Goal: Complete application form

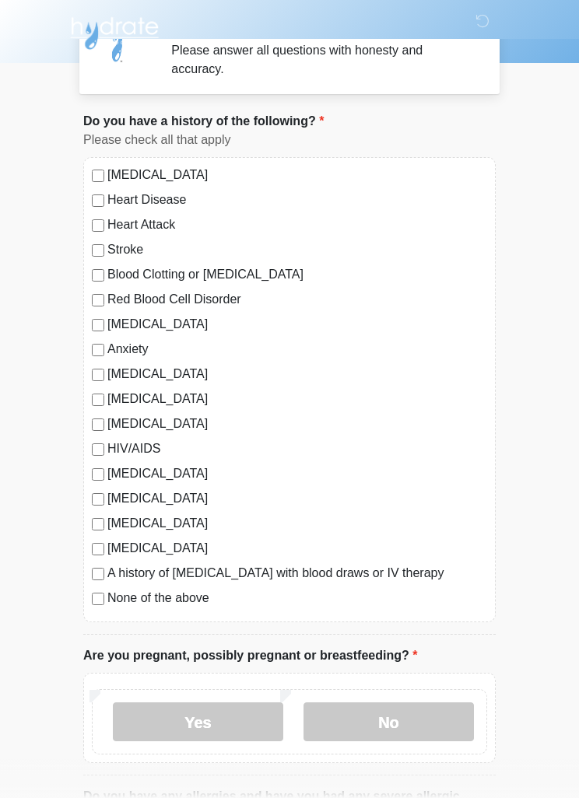
scroll to position [40, 0]
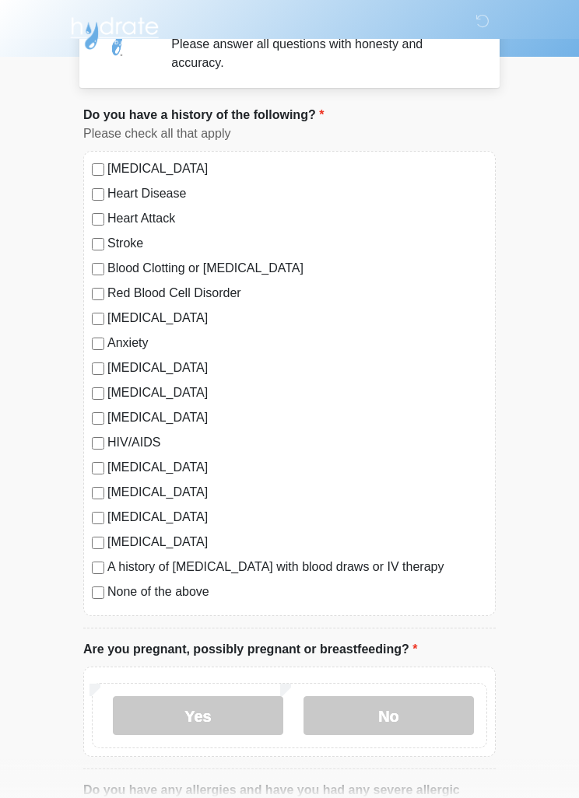
click at [110, 493] on label "[MEDICAL_DATA]" at bounding box center [297, 492] width 380 height 19
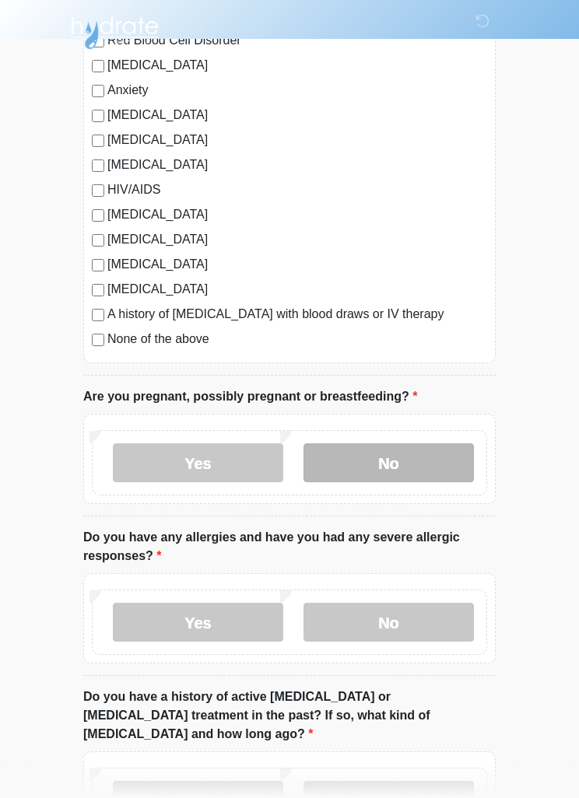
click at [404, 459] on label "No" at bounding box center [388, 463] width 170 height 39
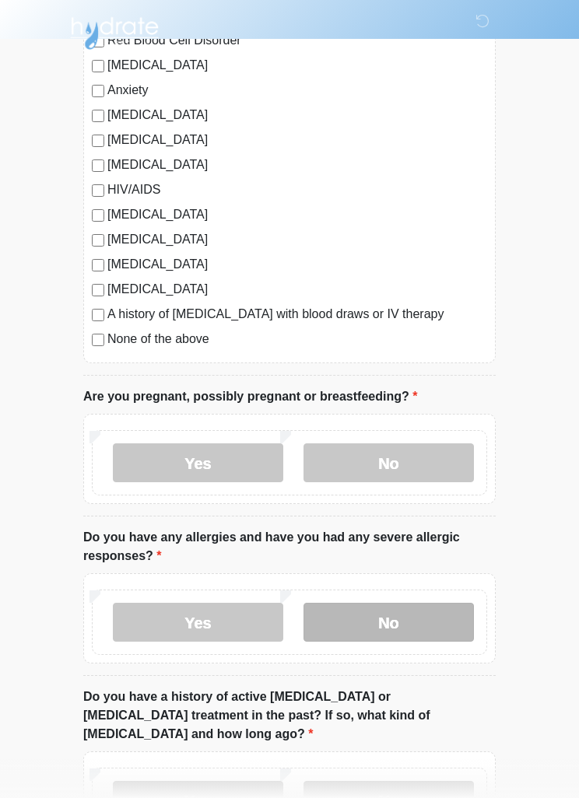
click at [413, 628] on label "No" at bounding box center [388, 622] width 170 height 39
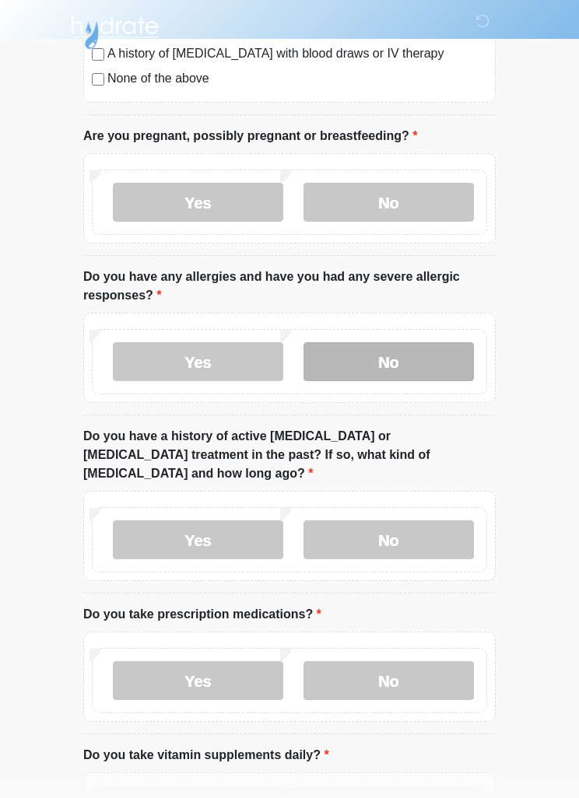
scroll to position [606, 0]
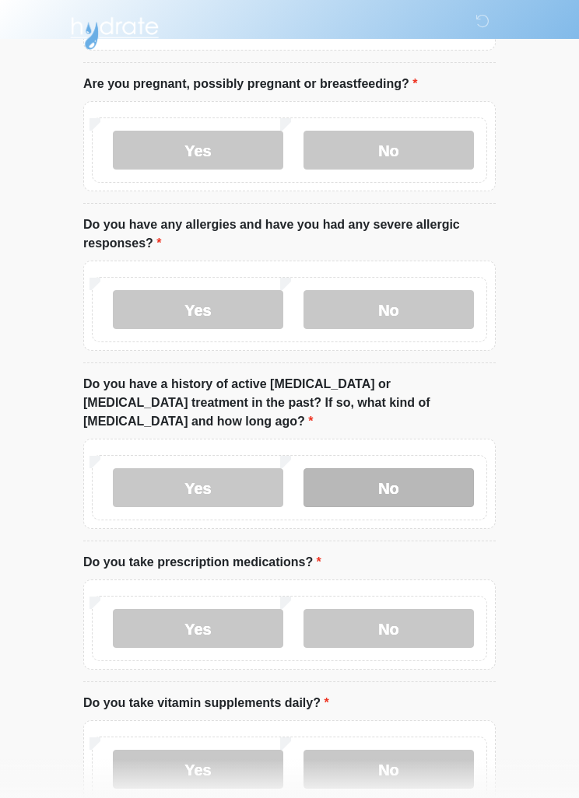
click at [419, 471] on label "No" at bounding box center [388, 487] width 170 height 39
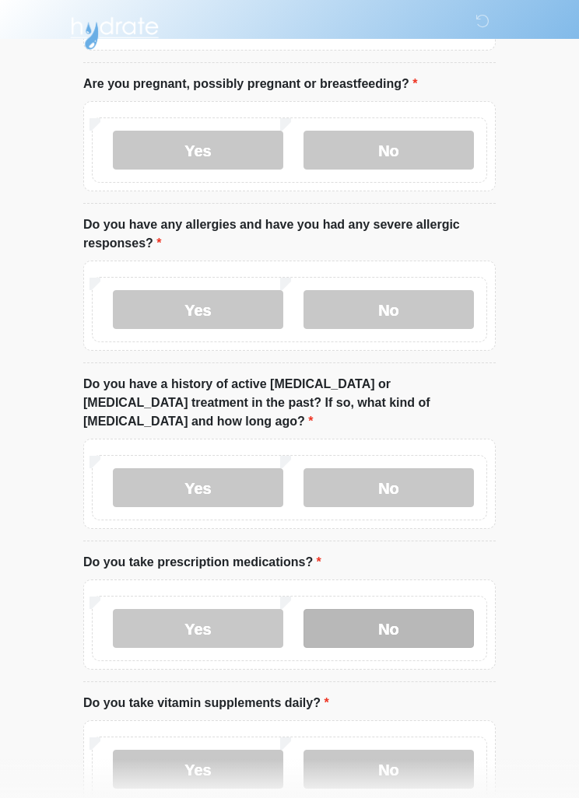
click at [430, 616] on label "No" at bounding box center [388, 628] width 170 height 39
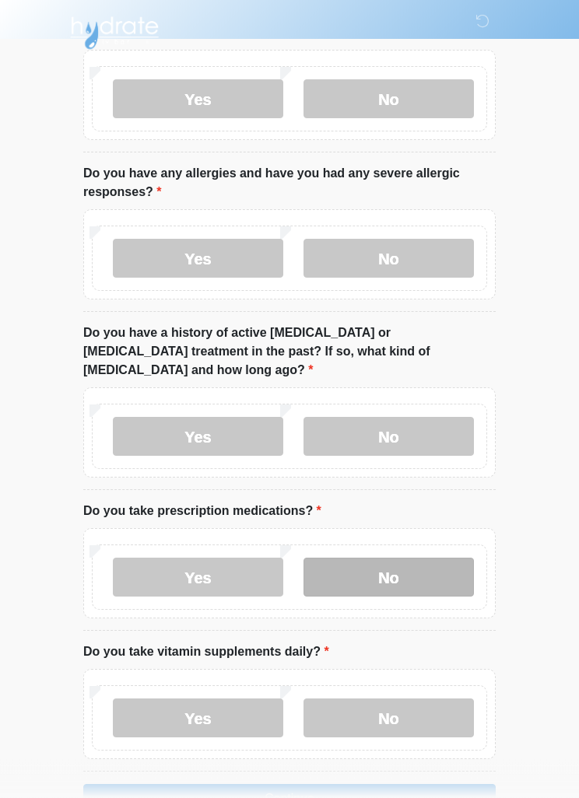
scroll to position [686, 0]
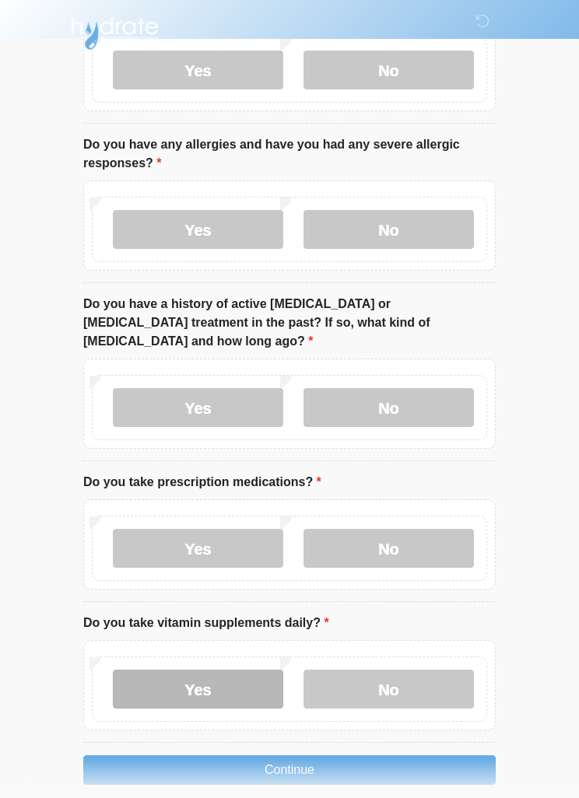
click at [226, 670] on label "Yes" at bounding box center [198, 689] width 170 height 39
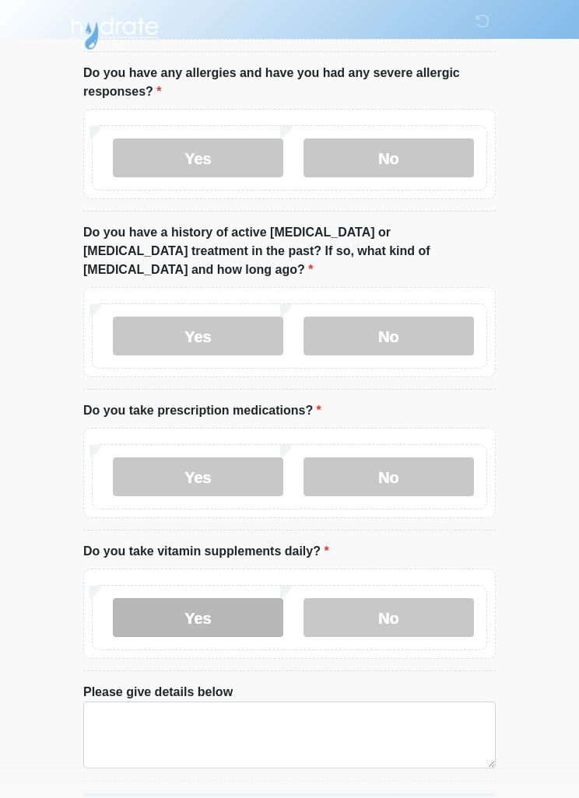
scroll to position [796, 0]
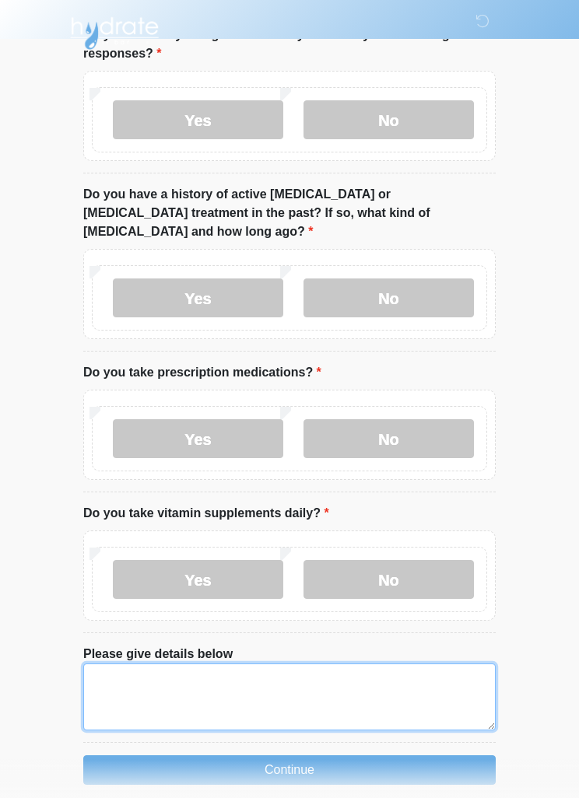
click at [335, 664] on textarea "Please give details below" at bounding box center [289, 697] width 412 height 67
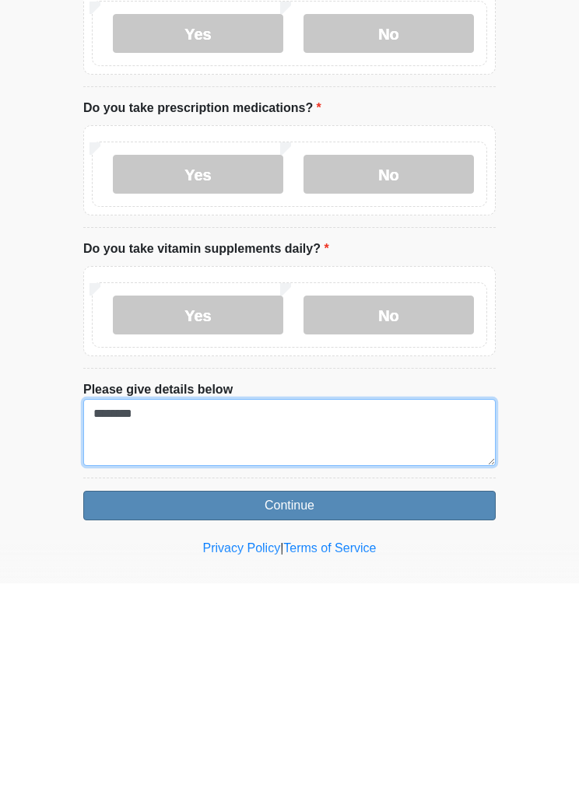
type textarea "********"
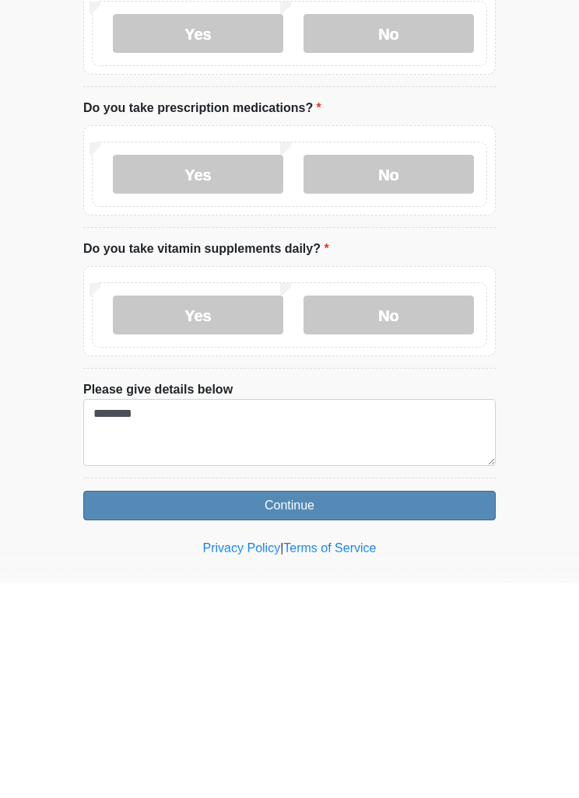
click at [392, 706] on button "Continue" at bounding box center [289, 721] width 412 height 30
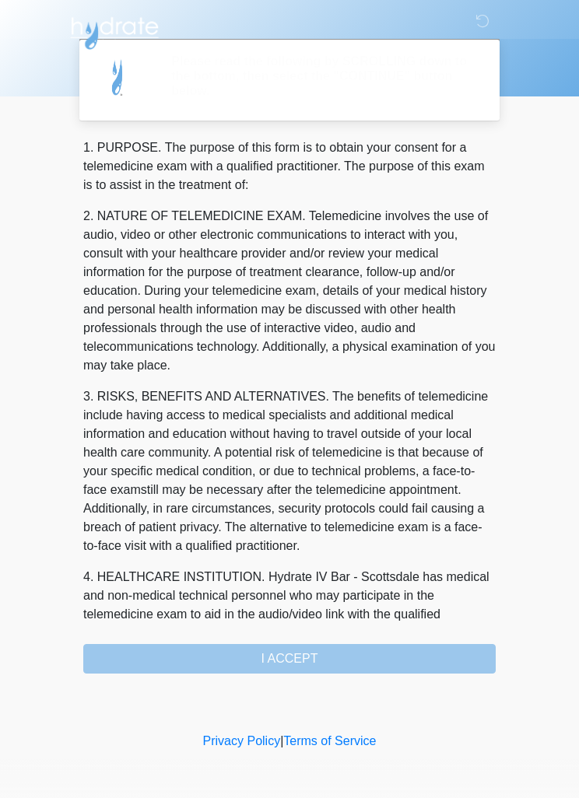
scroll to position [0, 0]
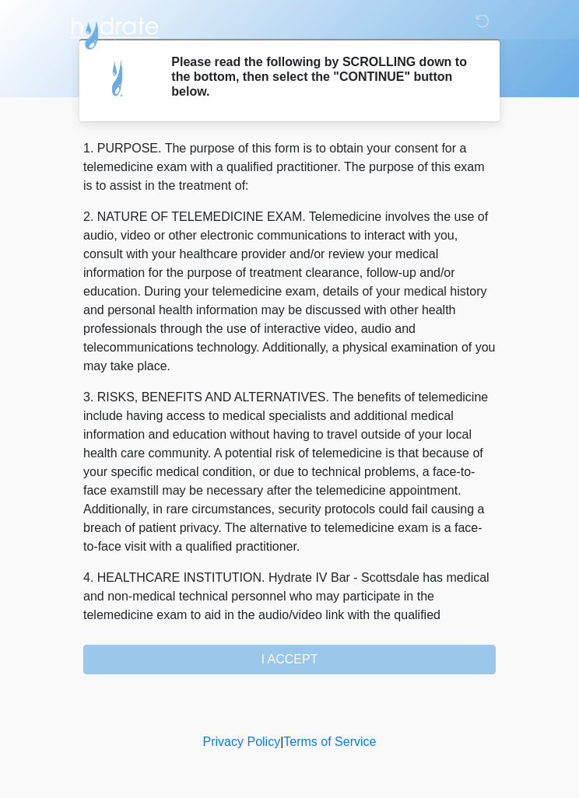
click at [336, 670] on div "1. PURPOSE. The purpose of this form is to obtain your consent for a telemedici…" at bounding box center [289, 406] width 412 height 535
click at [308, 668] on div "1. PURPOSE. The purpose of this form is to obtain your consent for a telemedici…" at bounding box center [289, 406] width 412 height 535
click at [337, 645] on div "1. PURPOSE. The purpose of this form is to obtain your consent for a telemedici…" at bounding box center [289, 406] width 412 height 535
click at [304, 662] on div "1. PURPOSE. The purpose of this form is to obtain your consent for a telemedici…" at bounding box center [289, 406] width 412 height 535
click at [320, 665] on div "1. PURPOSE. The purpose of this form is to obtain your consent for a telemedici…" at bounding box center [289, 406] width 412 height 535
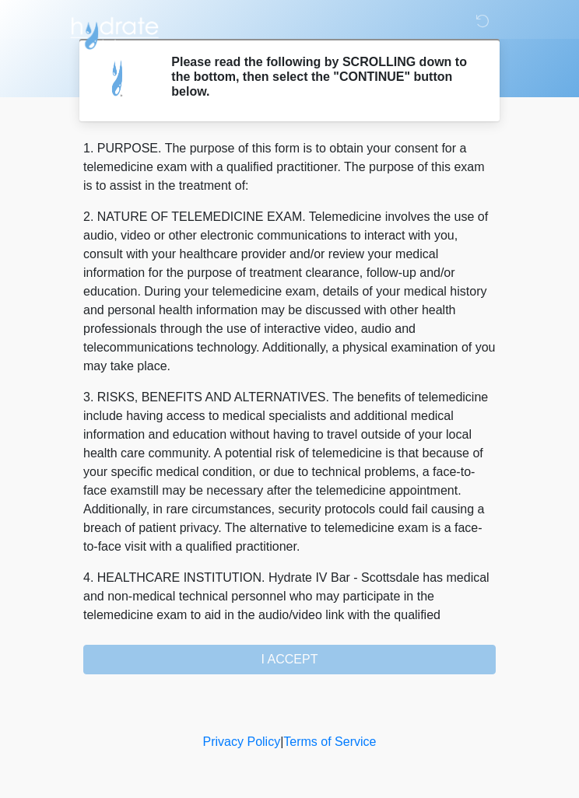
click at [347, 661] on div "1. PURPOSE. The purpose of this form is to obtain your consent for a telemedici…" at bounding box center [289, 406] width 412 height 535
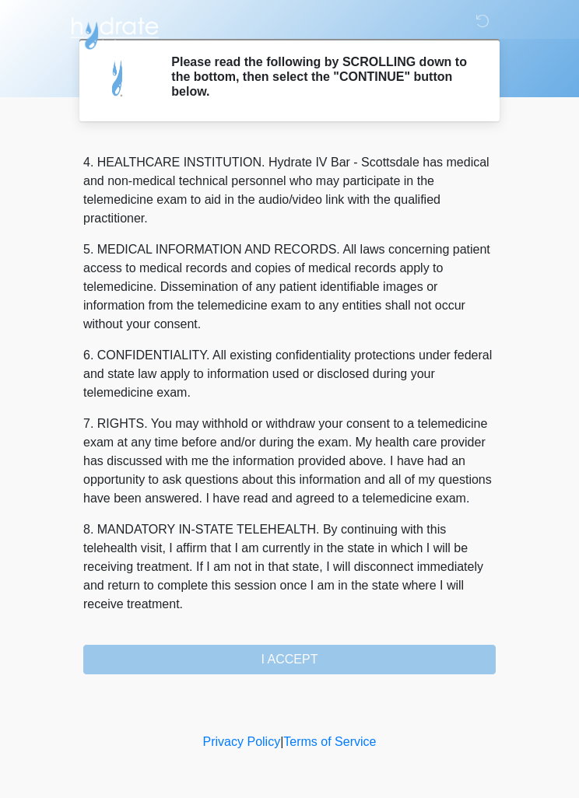
click at [306, 662] on button "I ACCEPT" at bounding box center [289, 660] width 412 height 30
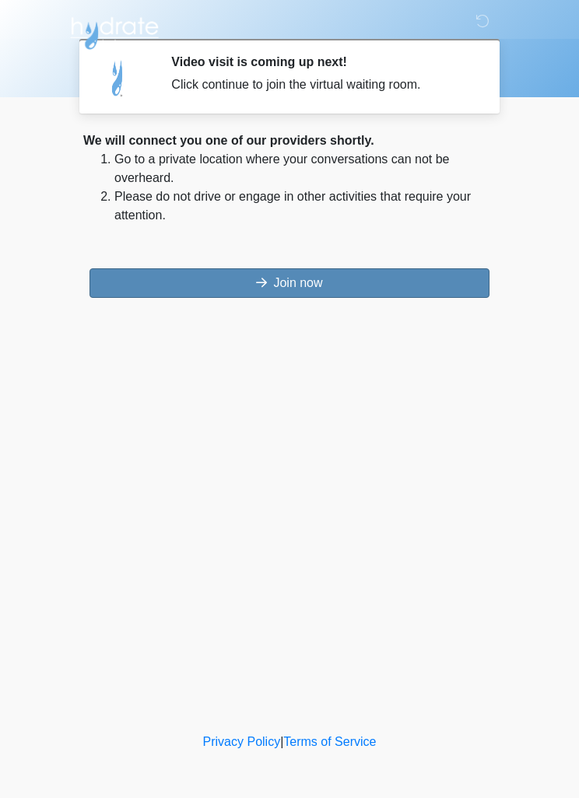
click at [310, 283] on button "Join now" at bounding box center [289, 283] width 400 height 30
